Goal: Task Accomplishment & Management: Manage account settings

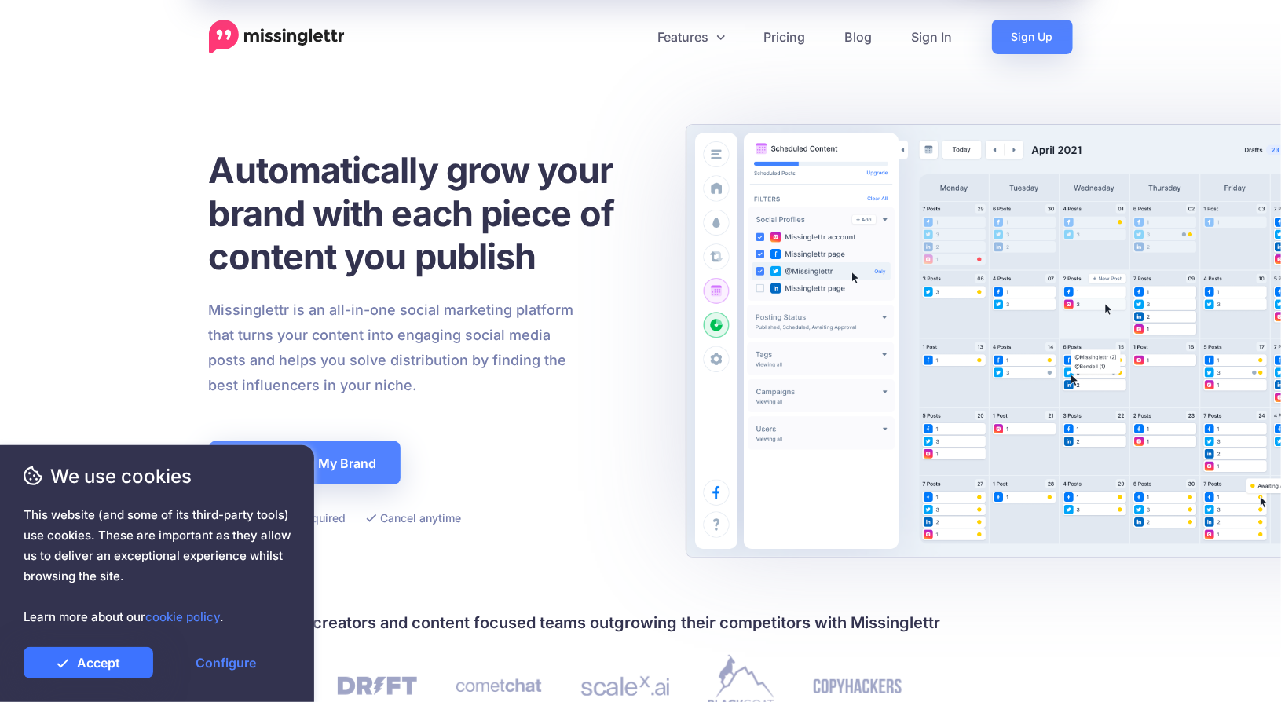
click at [101, 664] on link "Accept" at bounding box center [89, 662] width 130 height 31
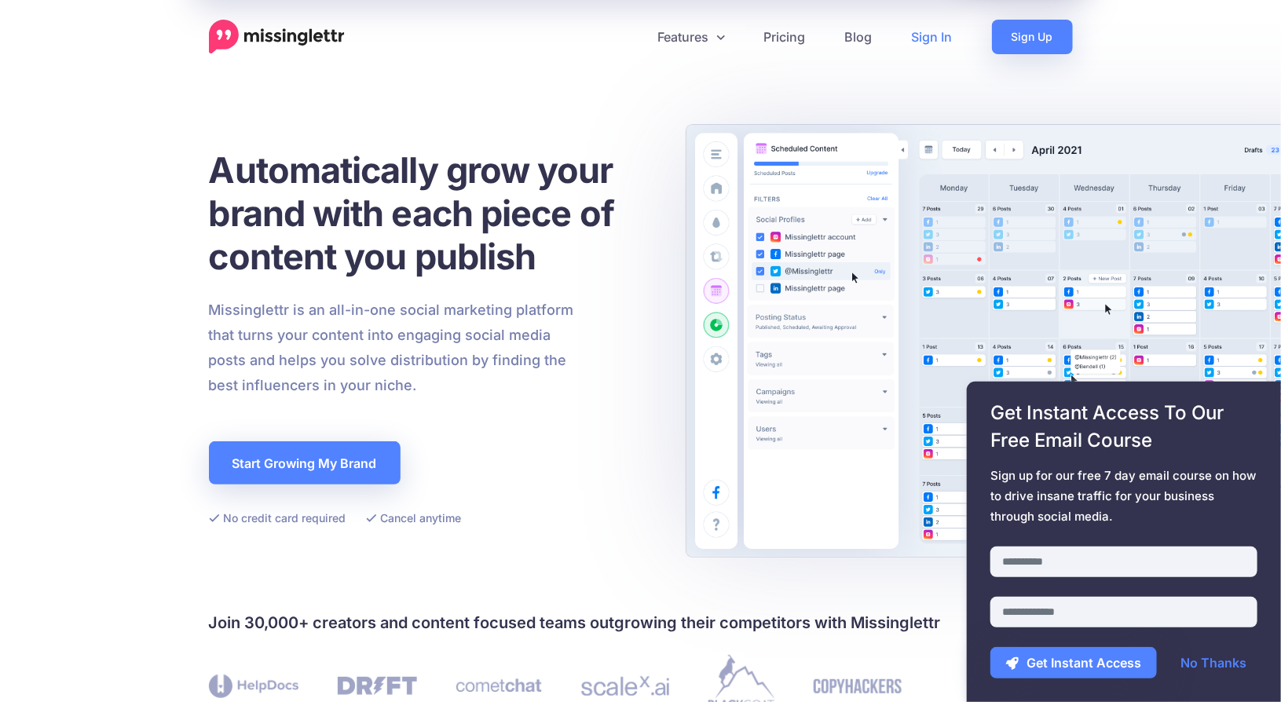
click at [929, 31] on link "Sign In" at bounding box center [932, 37] width 80 height 35
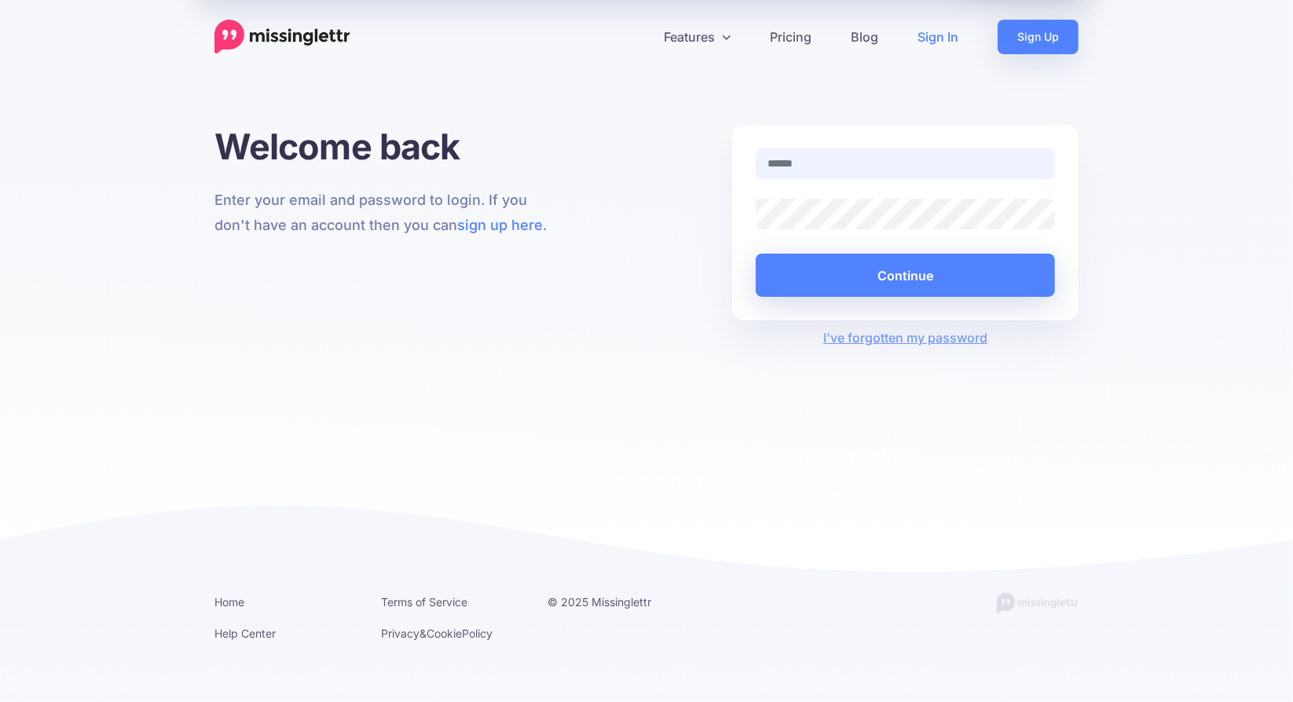
type input "**********"
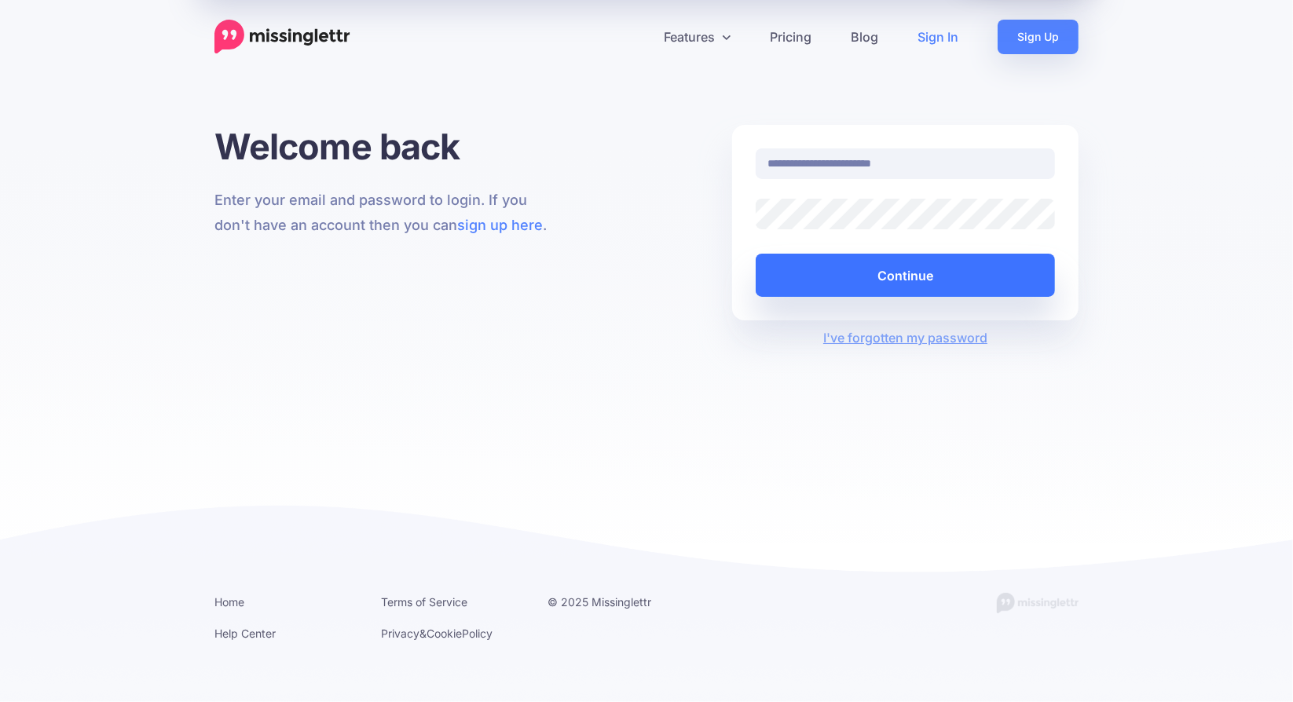
click at [872, 281] on button "Continue" at bounding box center [905, 275] width 299 height 43
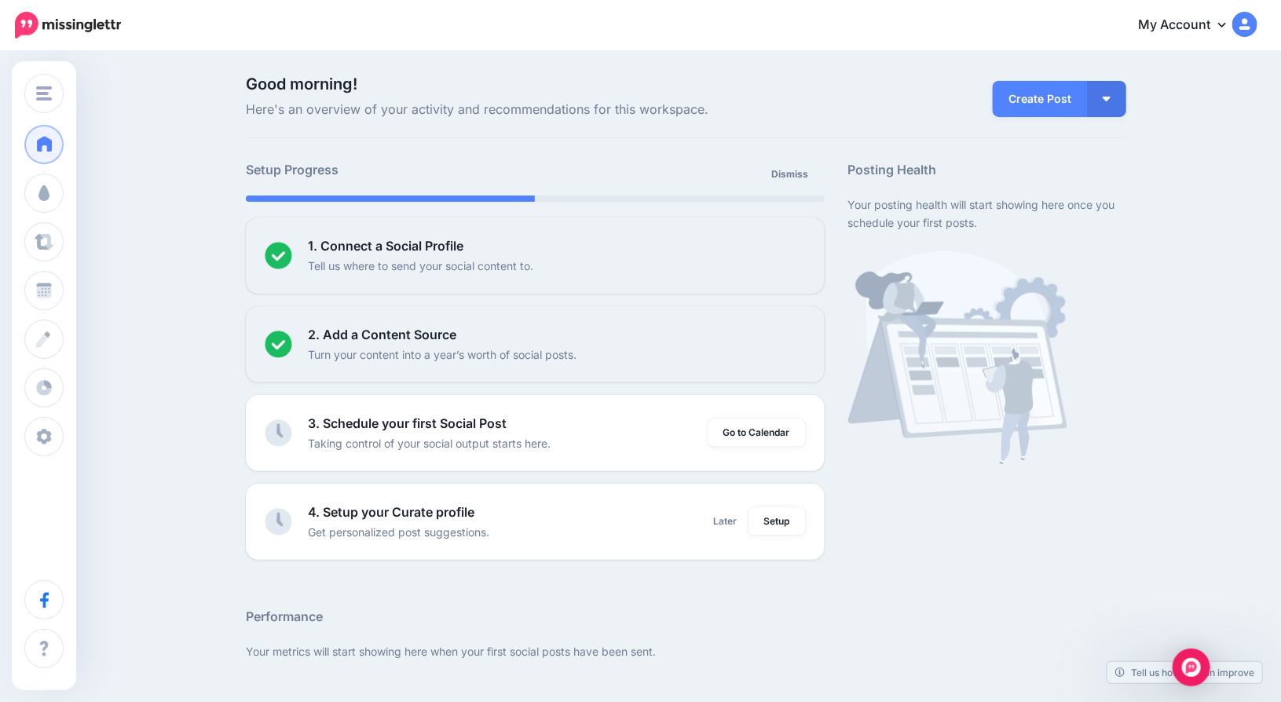
click at [169, 270] on div "Good morning! Here's an overview of your activity and recommendations for this …" at bounding box center [640, 697] width 1281 height 1288
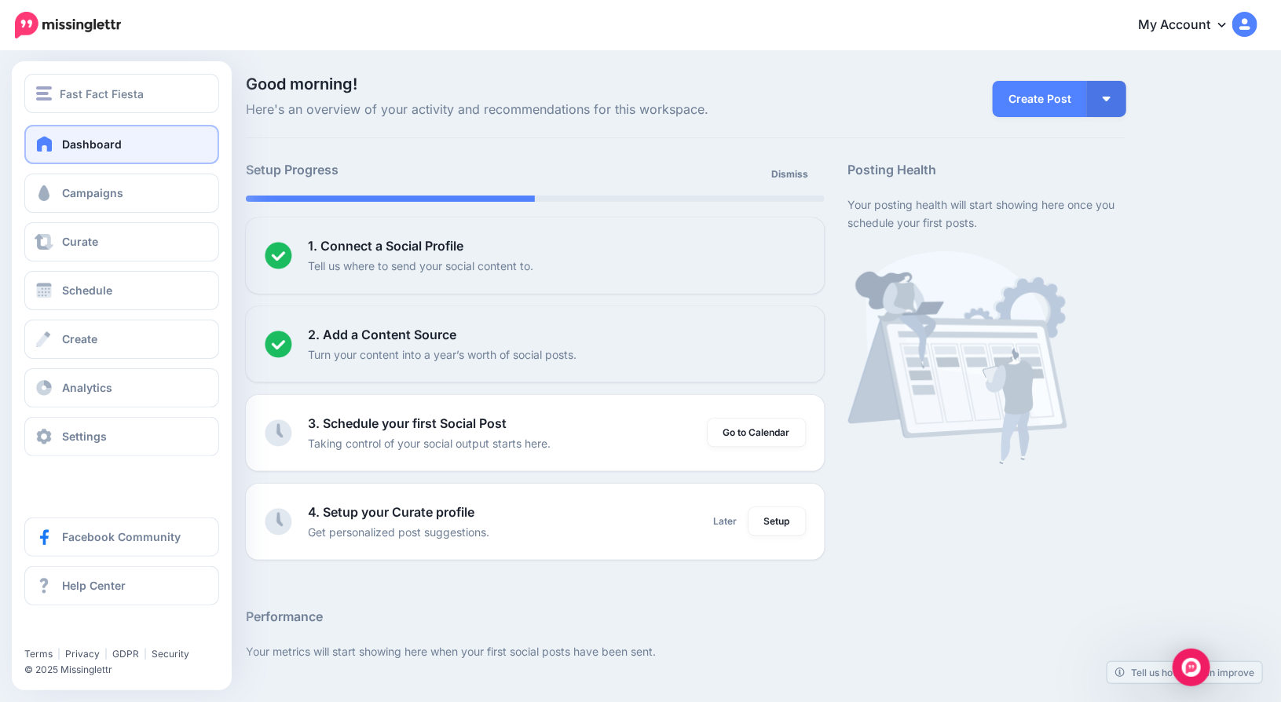
click at [101, 148] on span "Dashboard" at bounding box center [92, 143] width 60 height 13
click at [97, 434] on span "Settings" at bounding box center [84, 436] width 45 height 13
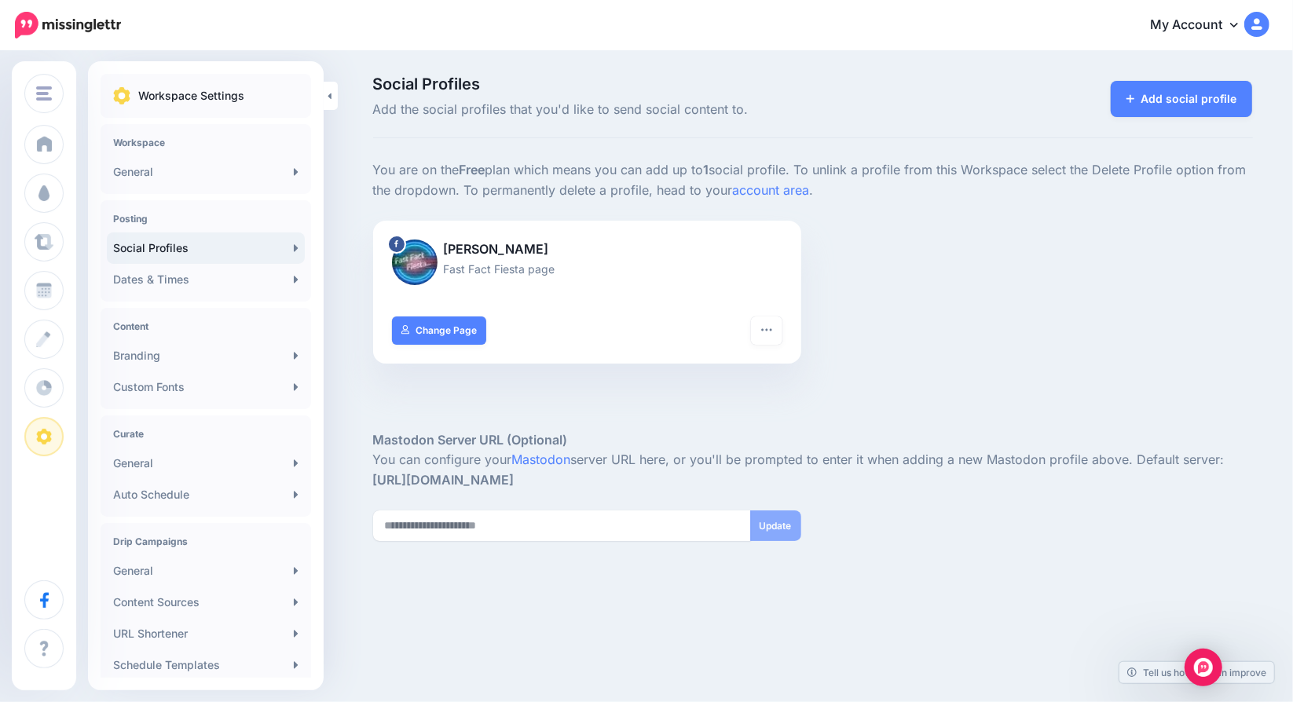
click at [529, 411] on div at bounding box center [813, 406] width 880 height 47
click at [63, 27] on img at bounding box center [68, 25] width 106 height 27
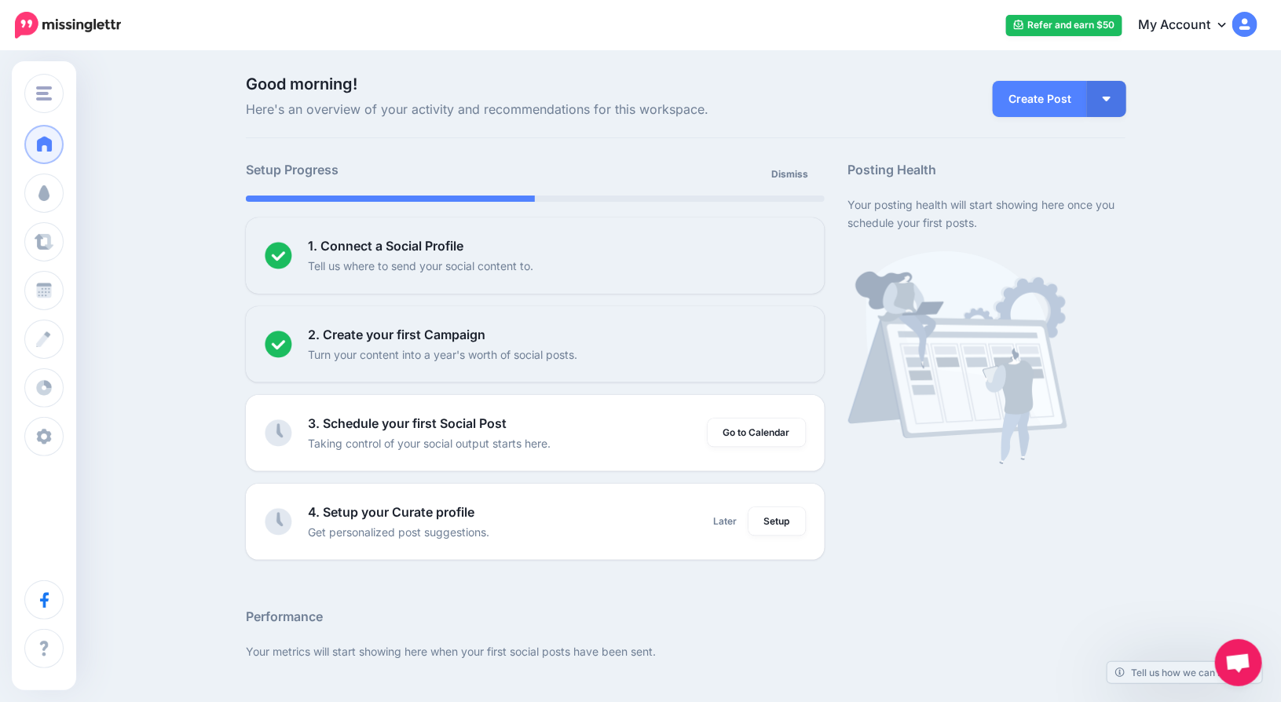
click at [186, 310] on div "Good morning! Here's an overview of your activity and recommendations for this …" at bounding box center [640, 697] width 1281 height 1288
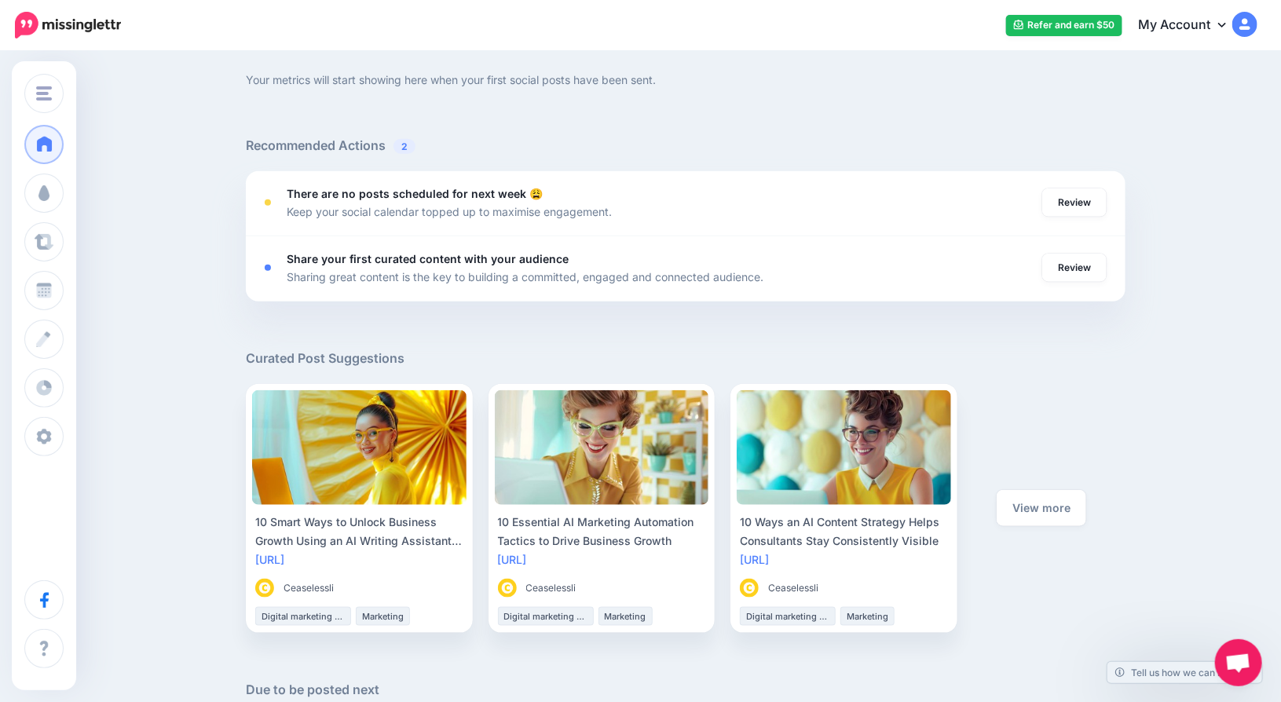
scroll to position [566, 0]
